Goal: Check status: Check status

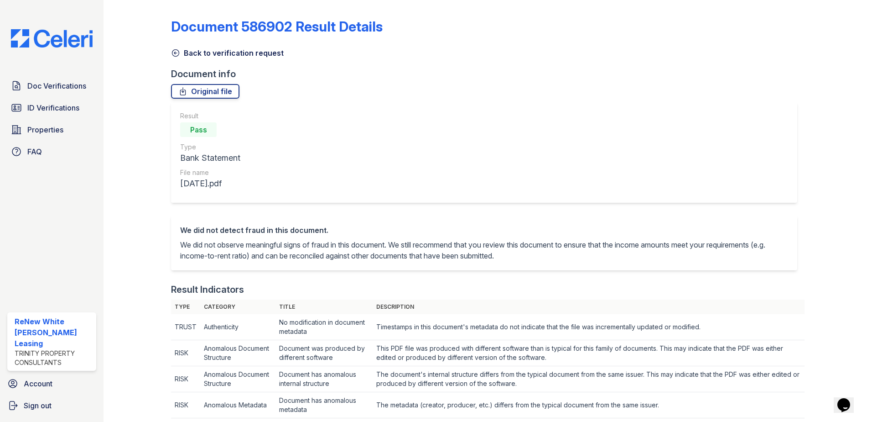
scroll to position [456, 0]
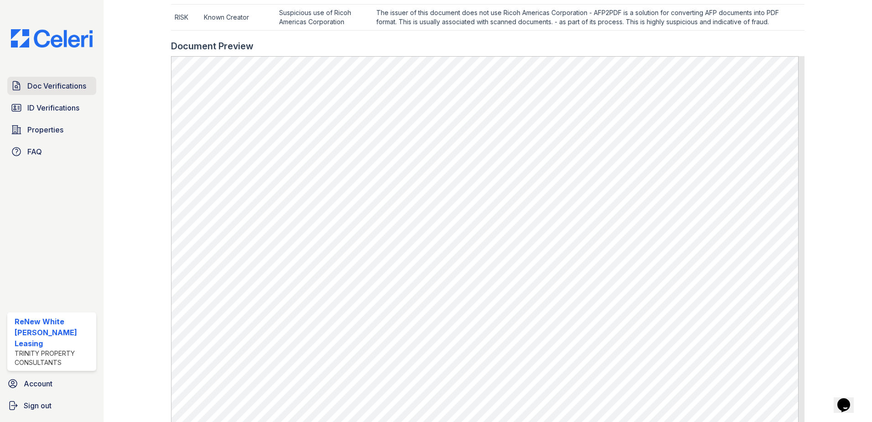
click at [58, 84] on span "Doc Verifications" at bounding box center [56, 85] width 59 height 11
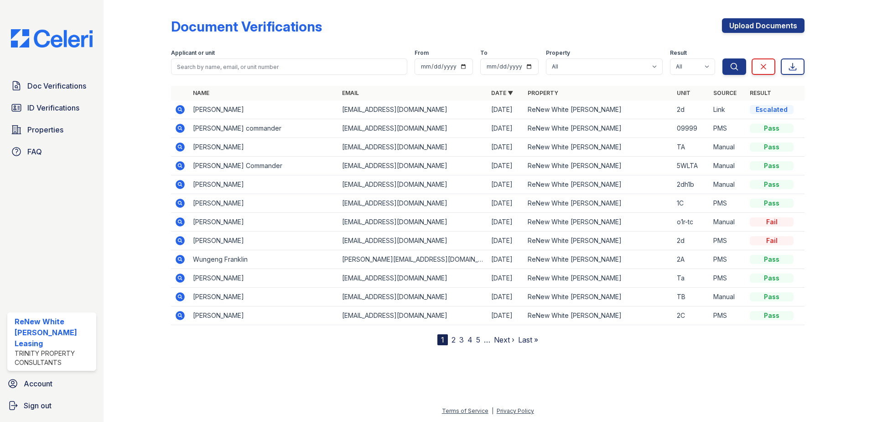
click at [58, 84] on span "Doc Verifications" at bounding box center [56, 85] width 59 height 11
click at [180, 128] on icon at bounding box center [179, 127] width 2 height 2
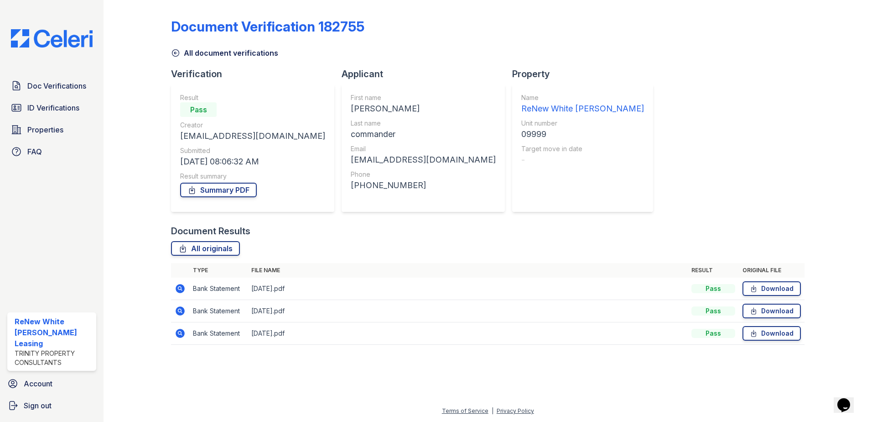
click at [180, 309] on icon at bounding box center [179, 310] width 2 height 2
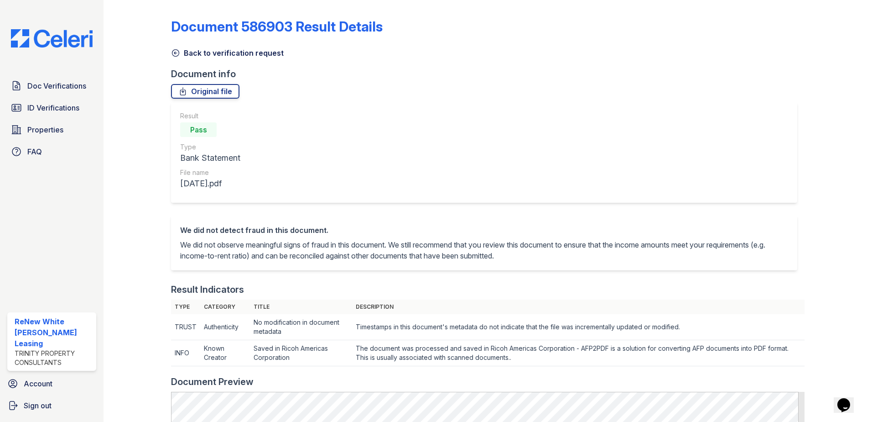
click at [177, 54] on icon at bounding box center [175, 52] width 9 height 9
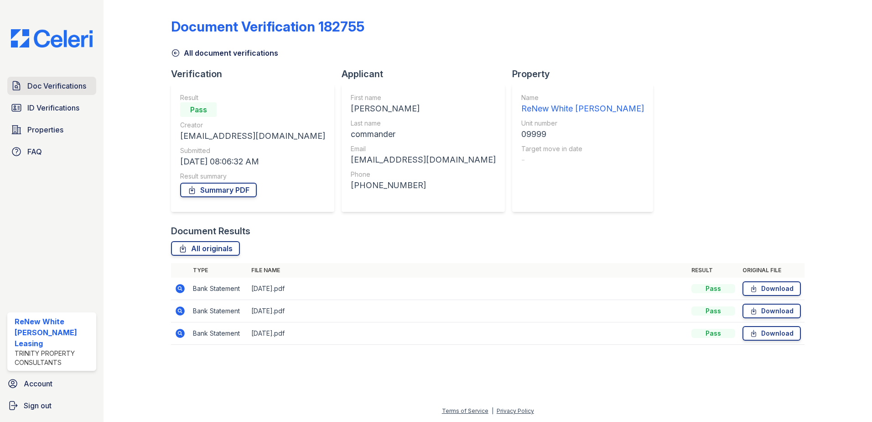
click at [52, 88] on span "Doc Verifications" at bounding box center [56, 85] width 59 height 11
